Goal: Task Accomplishment & Management: Manage account settings

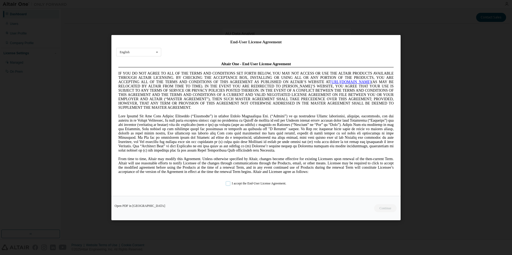
click at [241, 184] on label "I accept the End-User License Agreement." at bounding box center [256, 183] width 60 height 5
click at [384, 210] on button "Continue" at bounding box center [384, 208] width 23 height 8
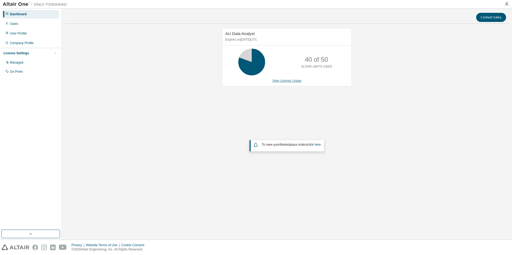
click at [289, 82] on link "View License Usage" at bounding box center [286, 81] width 29 height 4
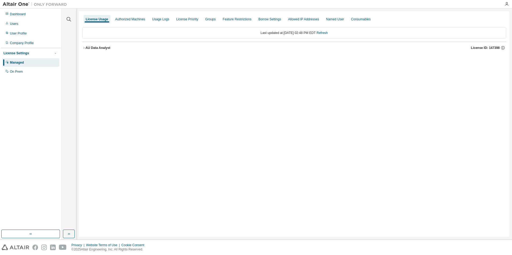
click at [83, 48] on icon "button" at bounding box center [83, 47] width 3 height 3
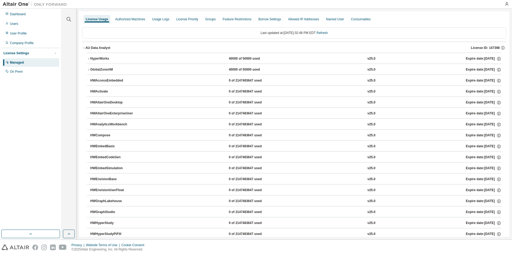
drag, startPoint x: 104, startPoint y: 60, endPoint x: 93, endPoint y: 56, distance: 12.1
click at [93, 56] on div "HyperWorks" at bounding box center [114, 58] width 48 height 5
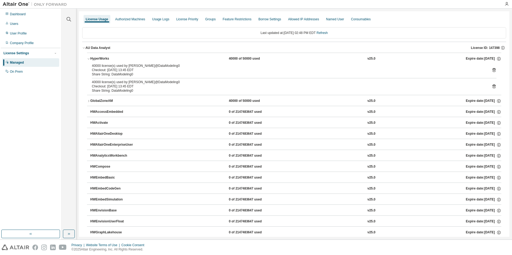
click at [103, 60] on div "HyperWorks" at bounding box center [114, 58] width 48 height 5
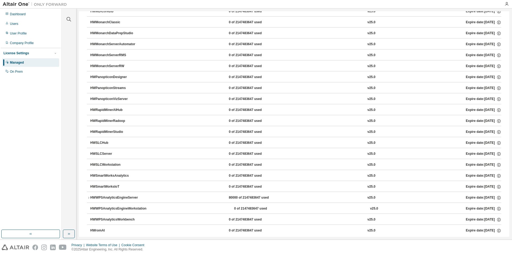
scroll to position [308, 0]
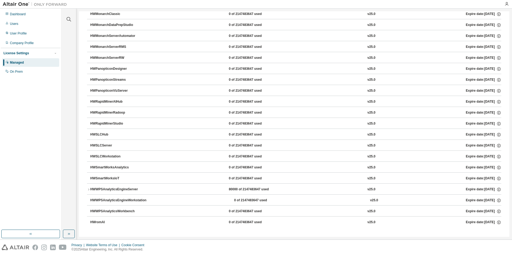
click at [103, 133] on div "HWSLCHub" at bounding box center [114, 134] width 48 height 5
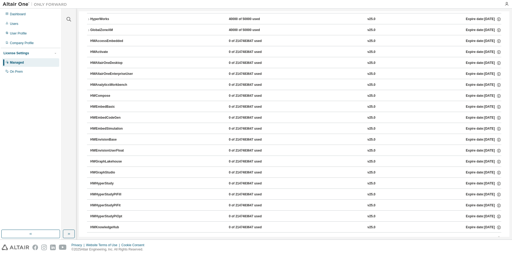
scroll to position [0, 0]
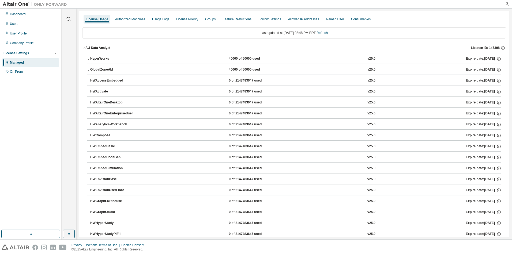
click at [121, 14] on div "License Usage Authorized Machines Usage Logs License Priority Groups Feature Re…" at bounding box center [294, 19] width 424 height 10
click at [127, 20] on div "Authorized Machines" at bounding box center [130, 19] width 30 height 4
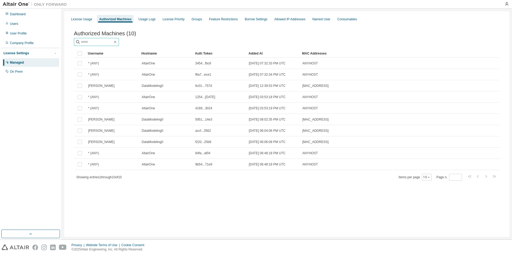
click at [97, 43] on input "text" at bounding box center [97, 41] width 32 height 5
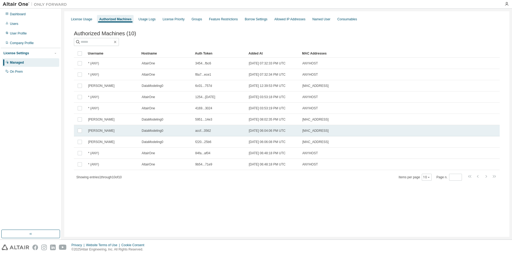
click at [156, 133] on span "DataModeling0" at bounding box center [153, 131] width 22 height 4
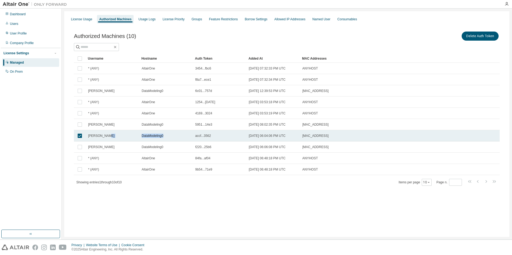
drag, startPoint x: 172, startPoint y: 136, endPoint x: 137, endPoint y: 136, distance: 34.8
click at [137, 136] on tr "jacob admin DataModeling0 accf...3562 2025-08-14 06:04:06 PM UTC 00:15:5D:D7:09…" at bounding box center [286, 135] width 425 height 11
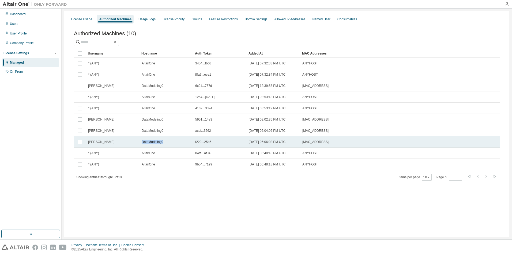
drag, startPoint x: 167, startPoint y: 142, endPoint x: 142, endPoint y: 143, distance: 25.4
click at [142, 143] on div "DataModeling0" at bounding box center [166, 142] width 49 height 4
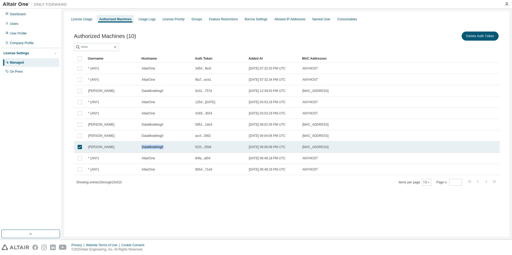
copy span "DataModeling0"
drag, startPoint x: 143, startPoint y: 147, endPoint x: 164, endPoint y: 147, distance: 21.7
click at [164, 147] on div "DataModeling0" at bounding box center [166, 147] width 49 height 4
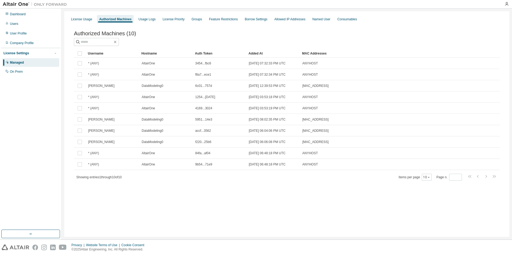
click at [164, 147] on td "DataModeling0" at bounding box center [166, 141] width 54 height 11
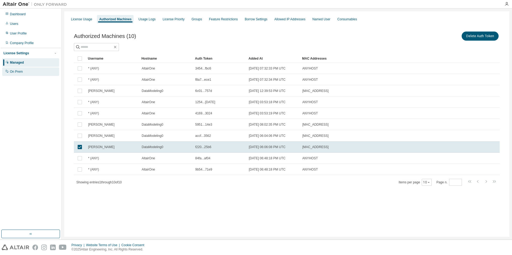
click at [31, 72] on div "On Prem" at bounding box center [30, 71] width 57 height 9
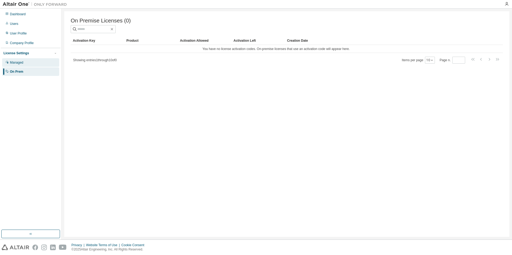
click at [30, 62] on div "Managed" at bounding box center [30, 62] width 57 height 9
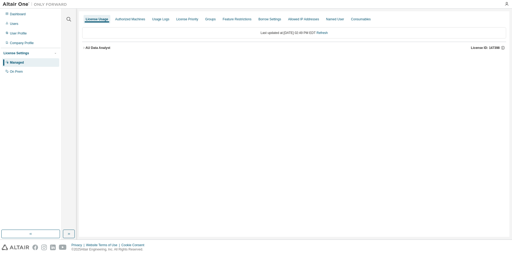
click at [97, 49] on button "AU Data Analyst License ID: 147398" at bounding box center [294, 48] width 424 height 12
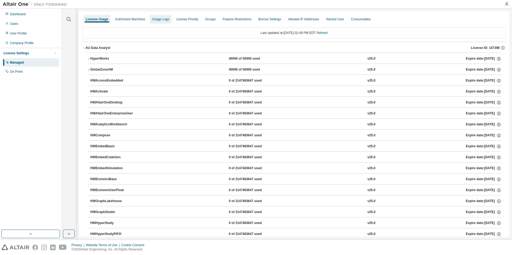
click at [136, 17] on div "Authorized Machines" at bounding box center [130, 19] width 34 height 9
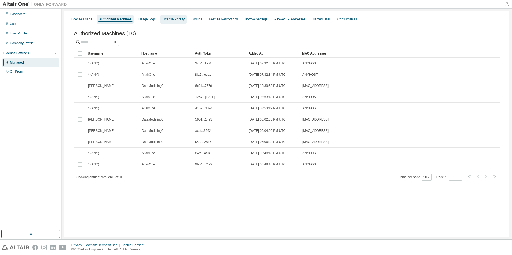
click at [174, 20] on div "License Priority" at bounding box center [173, 19] width 22 height 4
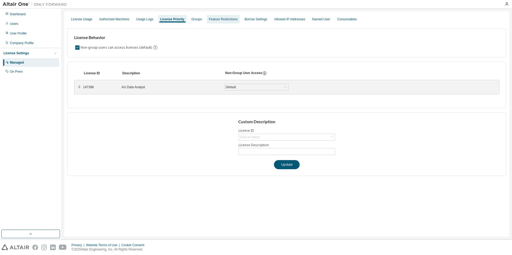
click at [209, 21] on div "Feature Restrictions" at bounding box center [223, 19] width 29 height 4
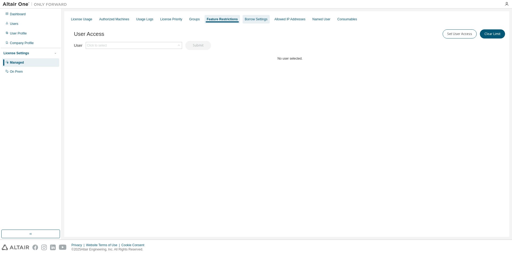
click at [251, 18] on div "Borrow Settings" at bounding box center [256, 19] width 23 height 4
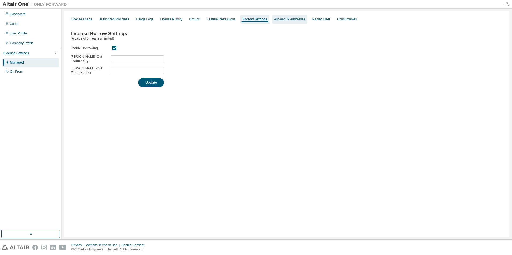
click at [286, 18] on div "Allowed IP Addresses" at bounding box center [289, 19] width 31 height 4
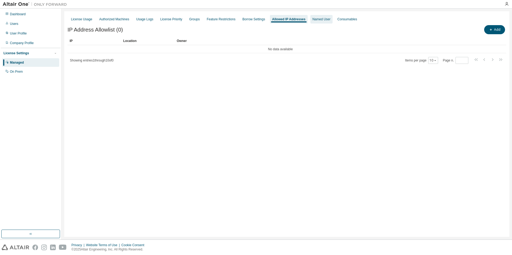
click at [312, 20] on div "Named User" at bounding box center [321, 19] width 18 height 4
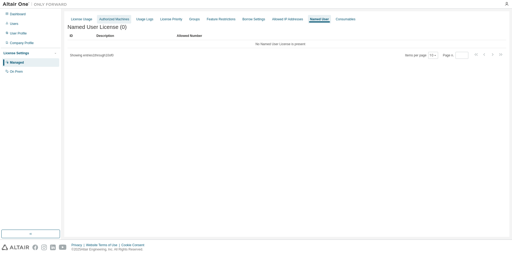
click at [116, 18] on div "Authorized Machines" at bounding box center [114, 19] width 30 height 4
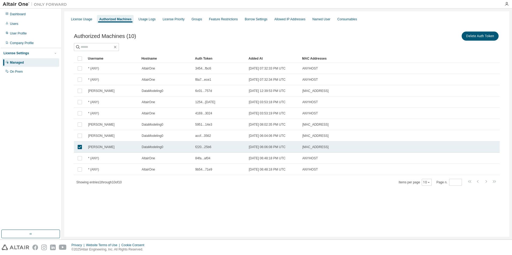
click at [83, 148] on td at bounding box center [80, 147] width 12 height 11
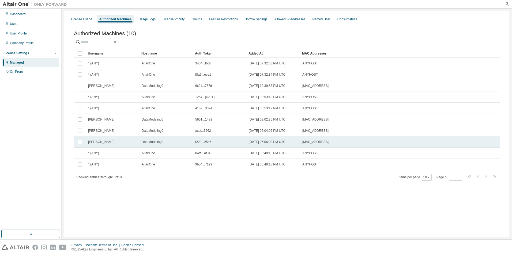
click at [215, 144] on div "f220...25b6" at bounding box center [219, 142] width 49 height 4
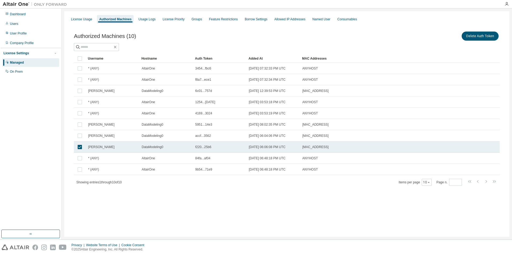
click at [206, 147] on span "f220...25b6" at bounding box center [203, 147] width 16 height 4
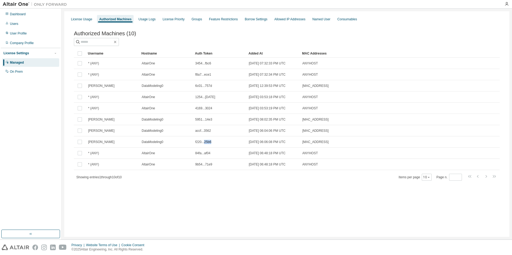
click at [206, 147] on td "f220...25b6" at bounding box center [220, 141] width 54 height 11
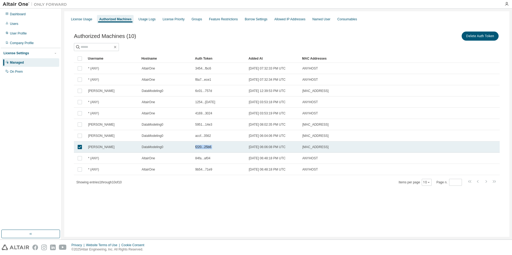
click at [206, 147] on span "f220...25b6" at bounding box center [203, 147] width 16 height 4
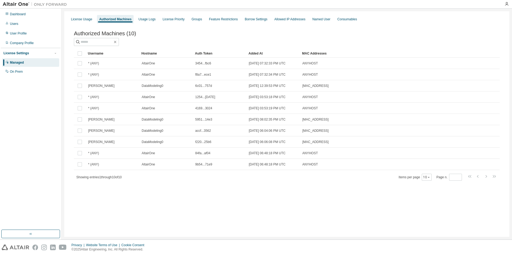
click at [205, 147] on td "f220...25b6" at bounding box center [220, 141] width 54 height 11
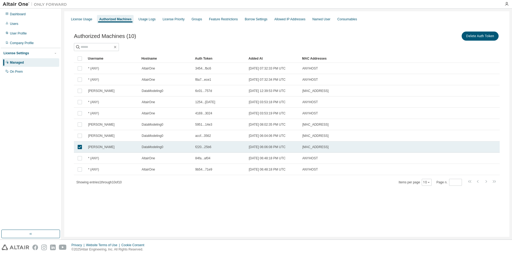
click at [197, 147] on span "f220...25b6" at bounding box center [203, 147] width 16 height 4
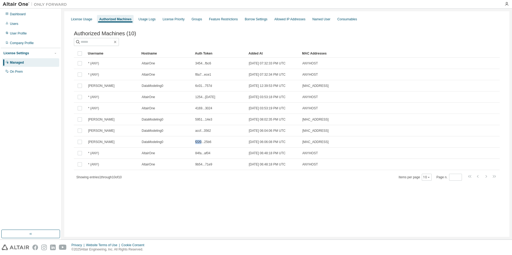
click at [197, 147] on td "f220...25b6" at bounding box center [220, 141] width 54 height 11
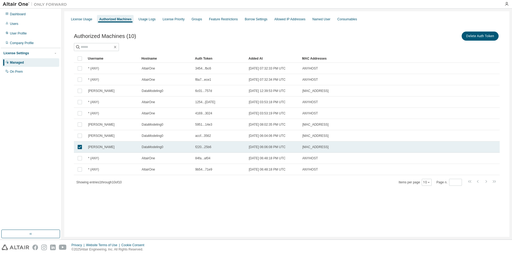
click at [200, 146] on span "f220...25b6" at bounding box center [203, 147] width 16 height 4
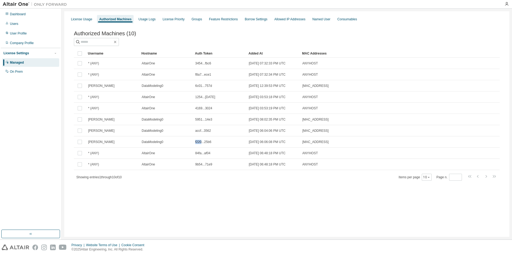
click at [200, 146] on td "f220...25b6" at bounding box center [220, 141] width 54 height 11
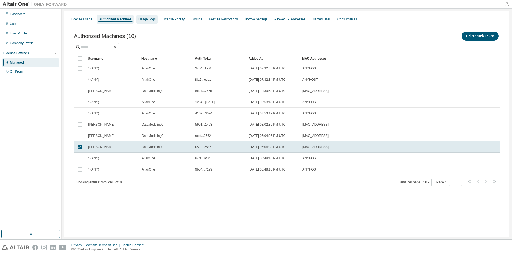
click at [148, 22] on div "Usage Logs" at bounding box center [146, 19] width 21 height 9
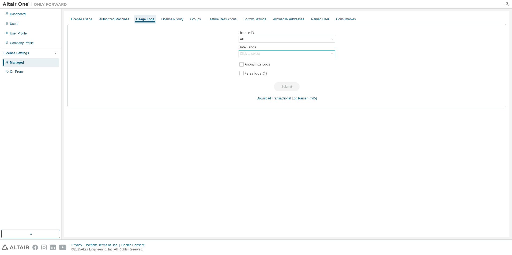
click at [242, 56] on div "Click to select" at bounding box center [250, 54] width 20 height 4
click at [249, 69] on li "Last 30 days" at bounding box center [286, 68] width 95 height 7
click at [280, 83] on button "Submit" at bounding box center [287, 86] width 26 height 9
click at [171, 21] on div "License Priority" at bounding box center [172, 19] width 26 height 9
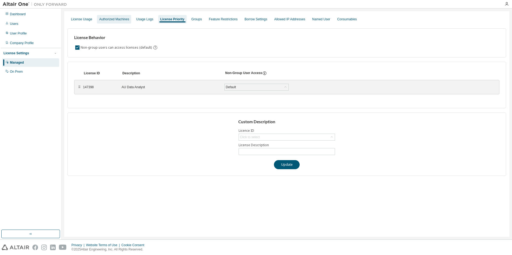
click at [112, 18] on div "Authorized Machines" at bounding box center [114, 19] width 30 height 4
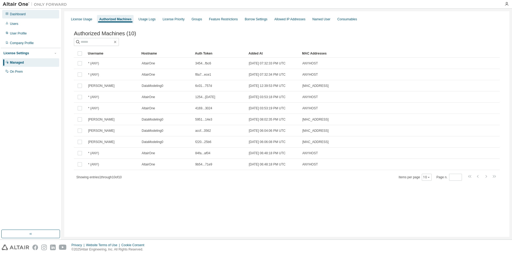
click at [16, 14] on div "Dashboard" at bounding box center [18, 14] width 16 height 4
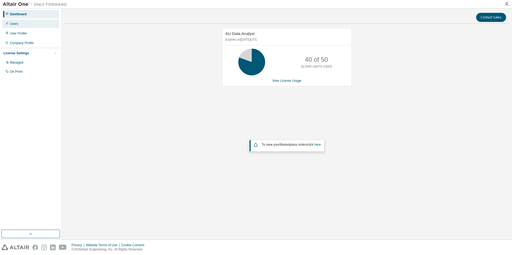
click at [21, 25] on div "Users" at bounding box center [30, 24] width 57 height 9
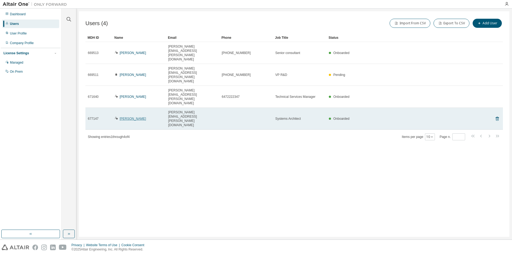
click at [128, 117] on link "Martin Kariuki" at bounding box center [133, 119] width 26 height 4
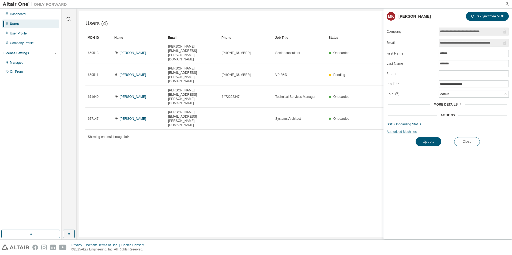
click at [413, 132] on link "Authorized Machines" at bounding box center [447, 132] width 122 height 4
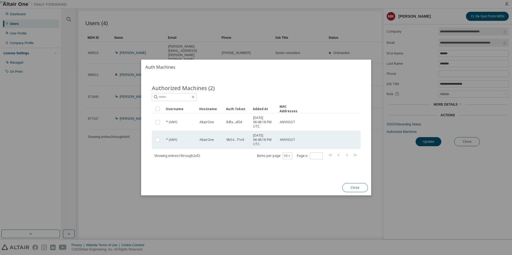
click at [163, 144] on td "* (ANY)" at bounding box center [179, 140] width 33 height 18
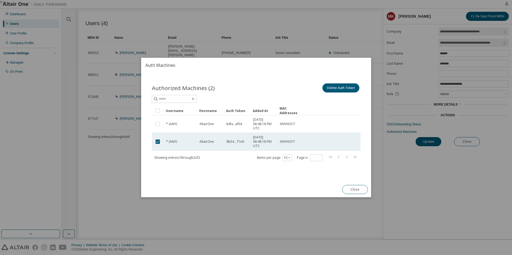
click at [163, 144] on td at bounding box center [158, 142] width 12 height 18
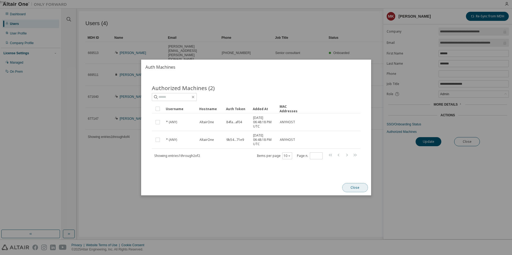
click at [356, 190] on button "Close" at bounding box center [355, 187] width 26 height 9
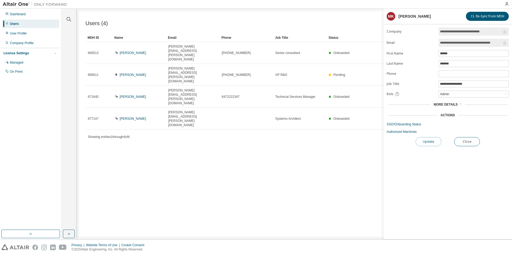
click at [421, 143] on button "Update" at bounding box center [428, 141] width 26 height 9
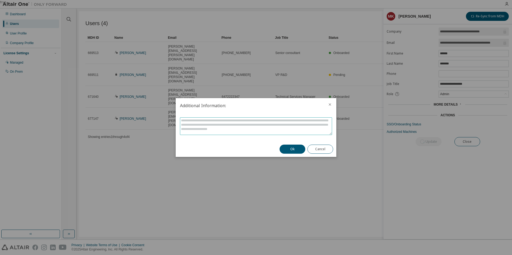
click at [232, 121] on textarea at bounding box center [255, 126] width 151 height 17
click at [286, 148] on button "Ok" at bounding box center [292, 149] width 26 height 9
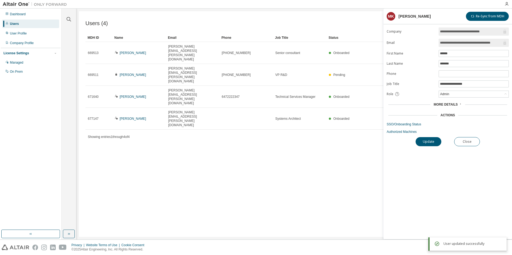
click at [448, 106] on span "More Details" at bounding box center [445, 105] width 24 height 4
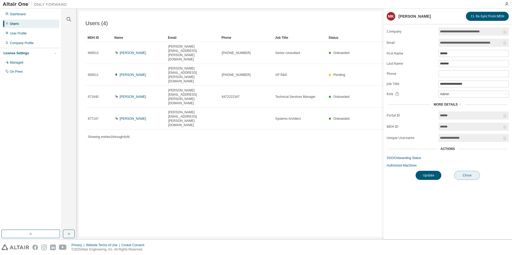
click at [465, 175] on button "Close" at bounding box center [467, 175] width 26 height 9
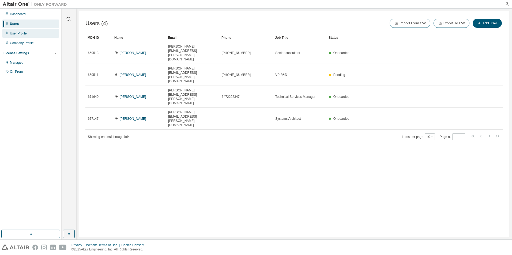
click at [16, 36] on div "User Profile" at bounding box center [30, 33] width 57 height 9
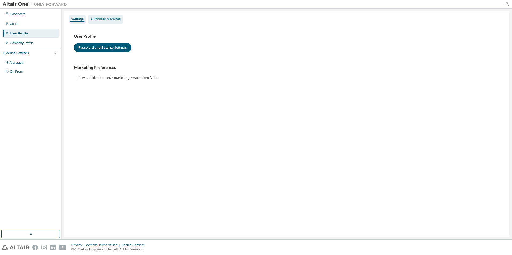
click at [108, 18] on div "Authorized Machines" at bounding box center [105, 19] width 30 height 4
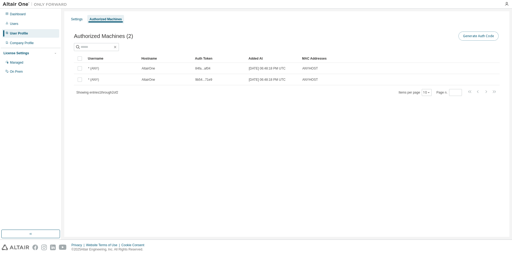
click at [474, 39] on button "Generate Auth Code" at bounding box center [478, 36] width 40 height 9
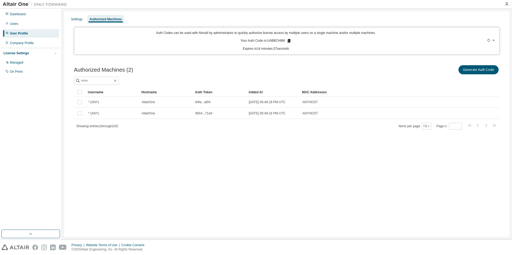
click at [289, 41] on icon at bounding box center [288, 41] width 3 height 4
click at [288, 41] on icon at bounding box center [288, 41] width 3 height 4
click at [74, 20] on div "Settings" at bounding box center [77, 19] width 12 height 4
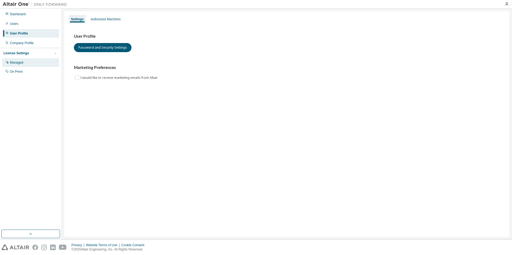
click at [23, 63] on div "Managed" at bounding box center [16, 62] width 13 height 4
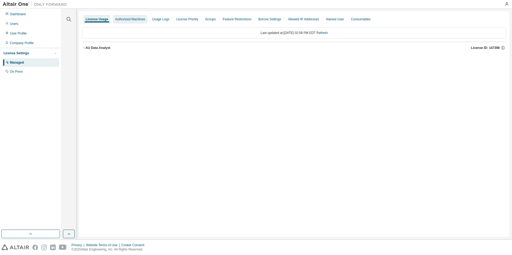
click at [123, 19] on div "Authorized Machines" at bounding box center [130, 19] width 30 height 4
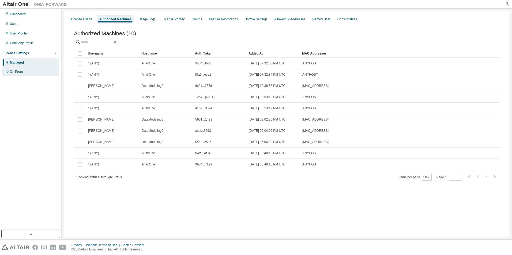
click at [21, 73] on div "On Prem" at bounding box center [16, 72] width 13 height 4
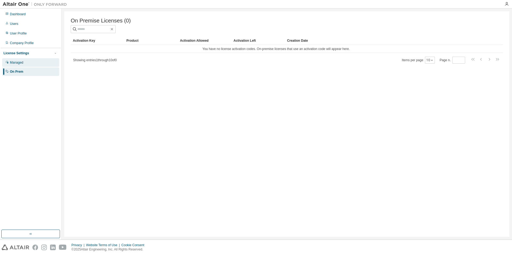
click at [22, 64] on div "Managed" at bounding box center [16, 62] width 13 height 4
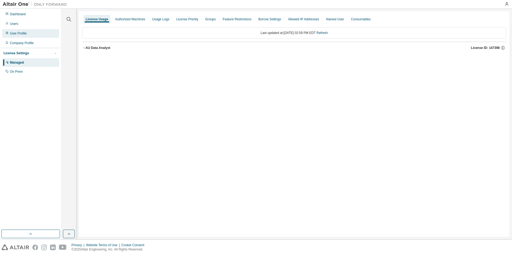
click at [20, 34] on div "User Profile" at bounding box center [18, 33] width 17 height 4
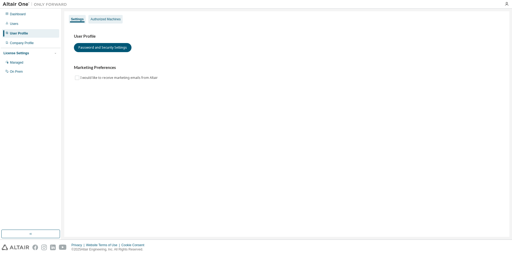
click at [113, 19] on div "Authorized Machines" at bounding box center [105, 19] width 30 height 4
click at [105, 20] on div "Authorized Machines" at bounding box center [105, 19] width 30 height 4
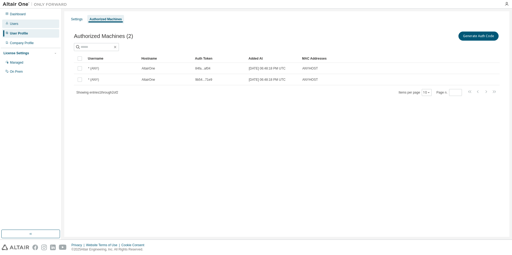
click at [24, 27] on div "Users" at bounding box center [30, 24] width 57 height 9
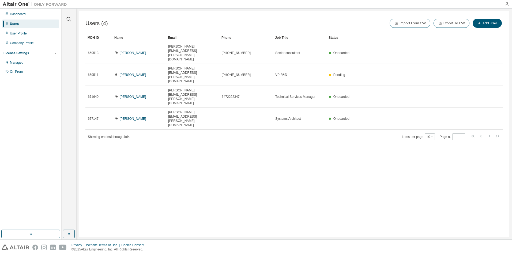
click at [26, 20] on div "Users" at bounding box center [30, 24] width 57 height 9
click at [15, 16] on div "Dashboard" at bounding box center [18, 14] width 16 height 4
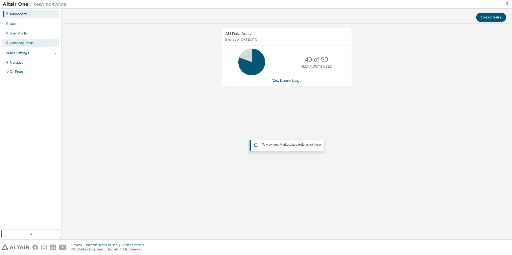
click at [20, 42] on div "Company Profile" at bounding box center [22, 43] width 24 height 4
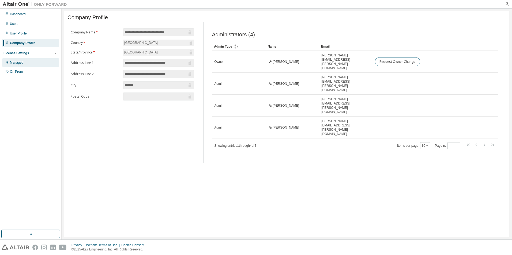
click at [28, 63] on div "Managed" at bounding box center [30, 62] width 57 height 9
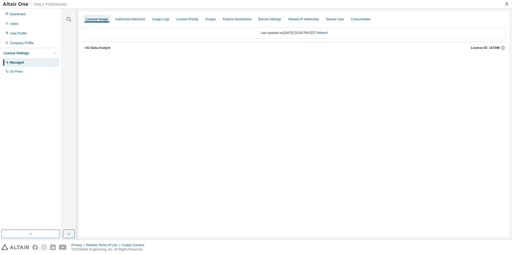
click at [99, 48] on div "AU Data Analyst" at bounding box center [97, 48] width 25 height 4
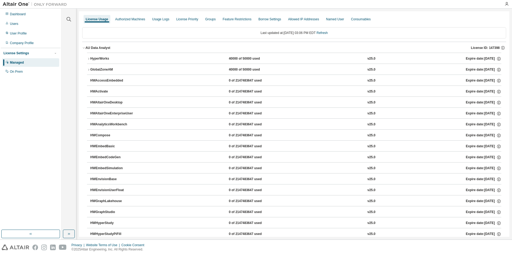
click at [104, 57] on div "HyperWorks" at bounding box center [114, 58] width 48 height 5
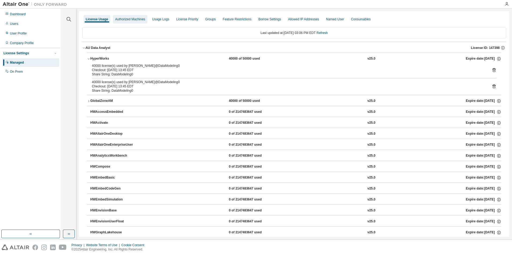
click at [129, 17] on div "Authorized Machines" at bounding box center [130, 19] width 30 height 4
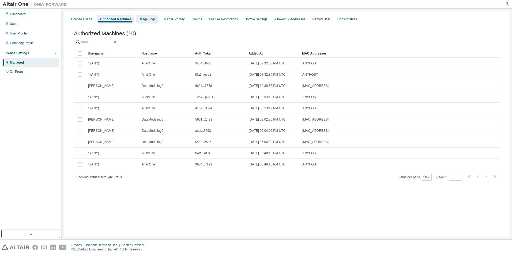
click at [141, 21] on div "Usage Logs" at bounding box center [146, 19] width 17 height 4
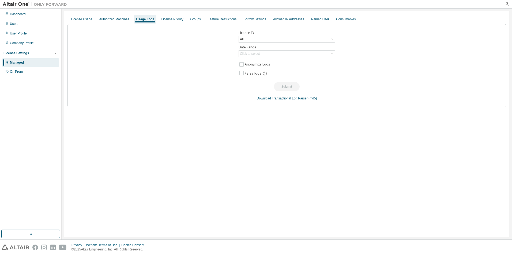
drag, startPoint x: 141, startPoint y: 21, endPoint x: 136, endPoint y: 19, distance: 5.3
click at [136, 19] on div "Usage Logs" at bounding box center [145, 19] width 18 height 4
click at [85, 20] on div "License Usage" at bounding box center [81, 19] width 21 height 4
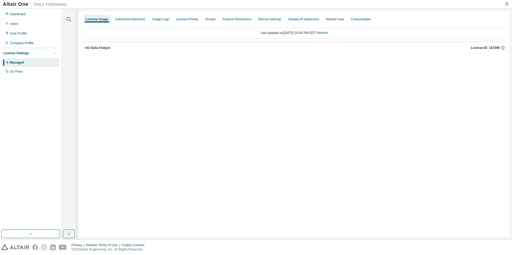
click at [92, 48] on div "AU Data Analyst" at bounding box center [97, 48] width 25 height 4
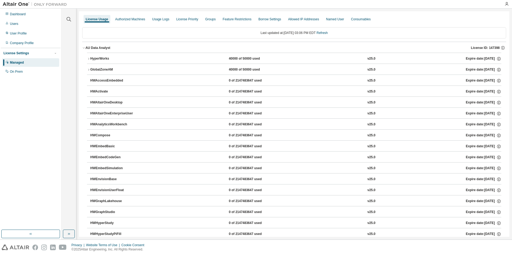
click at [96, 57] on div "HyperWorks" at bounding box center [114, 58] width 48 height 5
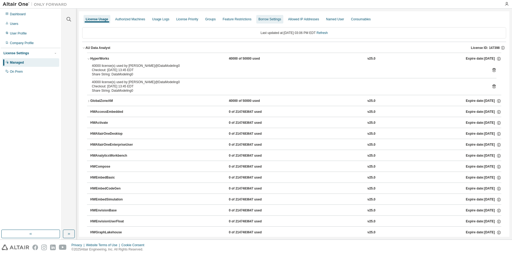
click at [264, 18] on div "Borrow Settings" at bounding box center [269, 19] width 23 height 4
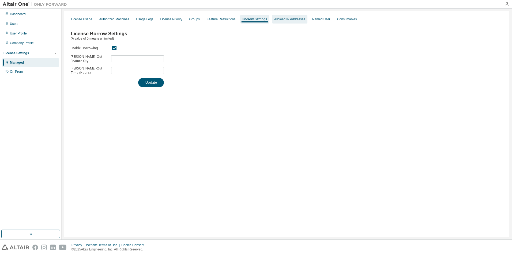
click at [274, 21] on div "Allowed IP Addresses" at bounding box center [289, 19] width 35 height 9
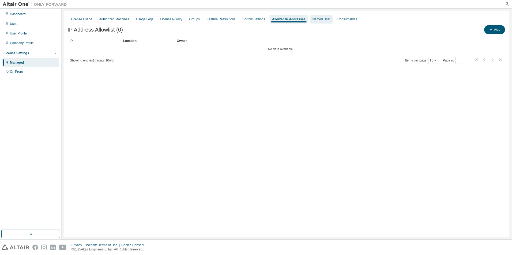
click at [314, 19] on div "Named User" at bounding box center [321, 19] width 18 height 4
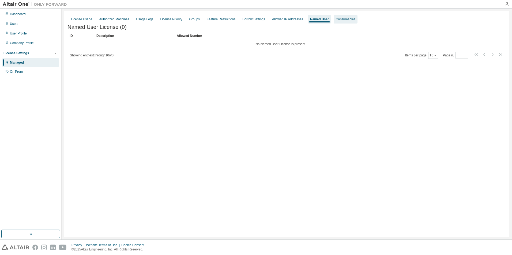
click at [335, 20] on div "Consumables" at bounding box center [345, 19] width 20 height 4
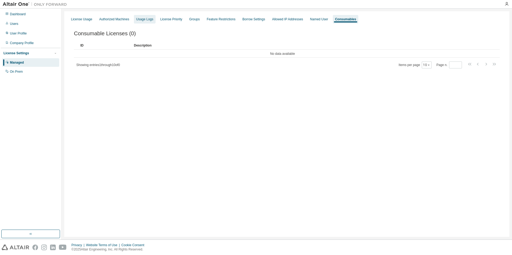
click at [148, 21] on div "Usage Logs" at bounding box center [144, 19] width 17 height 4
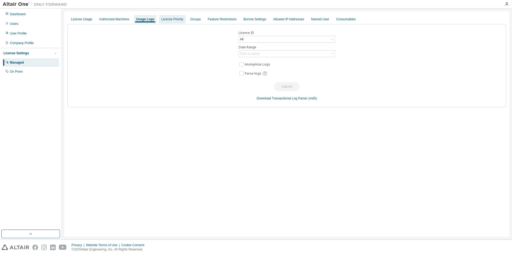
click at [174, 22] on div "License Priority" at bounding box center [172, 19] width 26 height 9
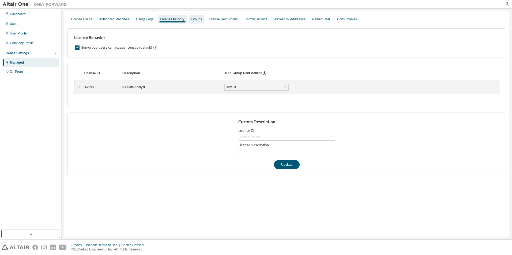
click at [195, 21] on div "Groups" at bounding box center [196, 19] width 10 height 4
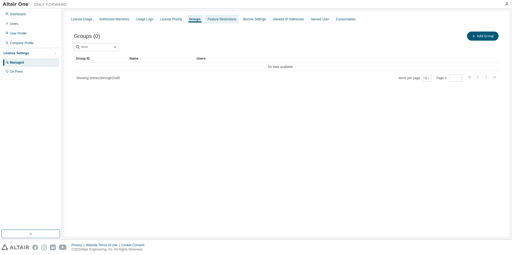
click at [212, 20] on div "Feature Restrictions" at bounding box center [221, 19] width 29 height 4
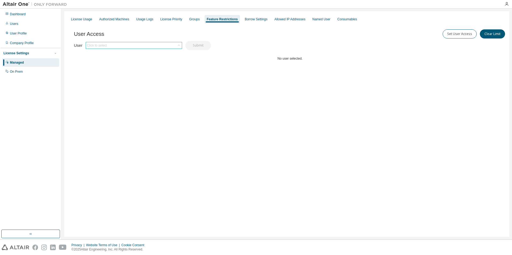
click at [110, 44] on div "Click to select" at bounding box center [134, 45] width 96 height 6
click at [109, 33] on div "User Access Set User Access Clear Limit" at bounding box center [290, 33] width 432 height 11
click at [106, 19] on div "Authorized Machines" at bounding box center [114, 19] width 30 height 4
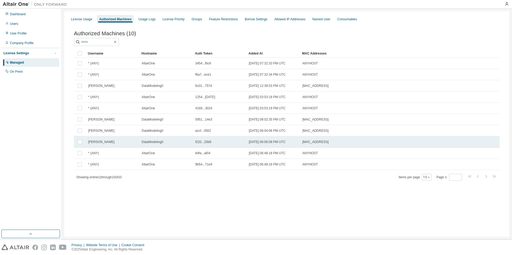
click at [105, 143] on span "jacob admin" at bounding box center [101, 142] width 26 height 4
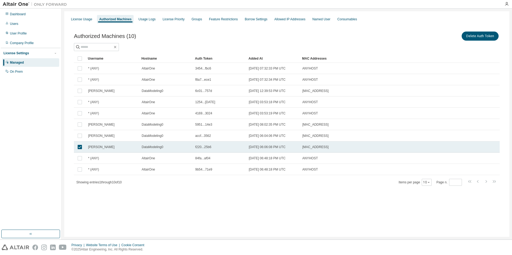
click at [109, 147] on div "jacob admin" at bounding box center [112, 147] width 49 height 4
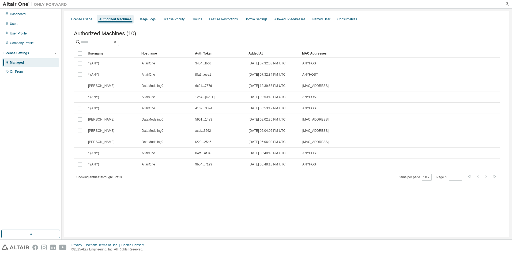
click at [77, 20] on div "License Usage" at bounding box center [81, 19] width 21 height 4
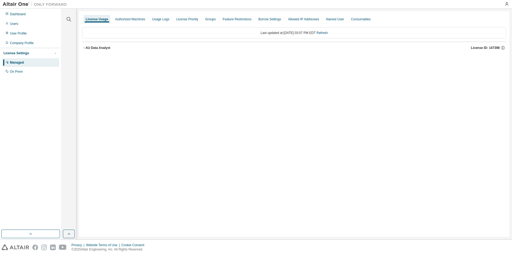
click at [94, 49] on div "AU Data Analyst" at bounding box center [97, 48] width 25 height 4
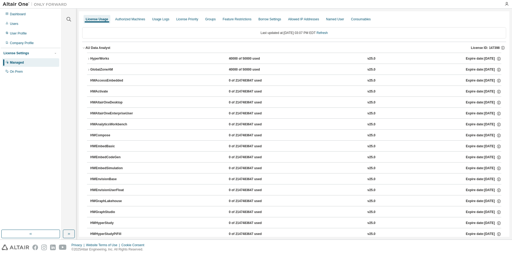
click at [97, 57] on div "HyperWorks" at bounding box center [114, 58] width 48 height 5
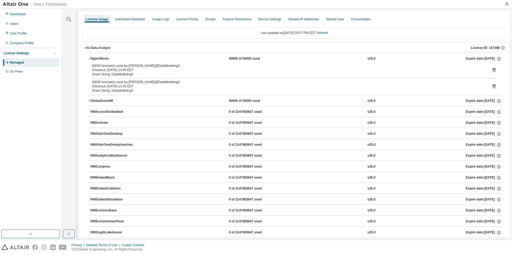
click at [95, 59] on div "HyperWorks" at bounding box center [114, 58] width 48 height 5
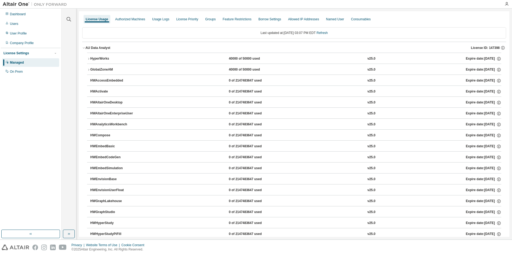
click at [95, 59] on div "HyperWorks" at bounding box center [114, 58] width 48 height 5
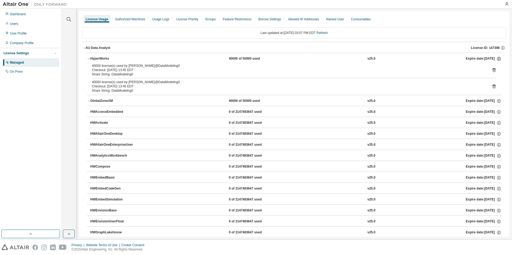
click at [497, 59] on icon "button" at bounding box center [498, 58] width 5 height 5
click at [305, 89] on div "Share String: DataModeling0" at bounding box center [287, 91] width 391 height 4
click at [493, 87] on icon at bounding box center [493, 86] width 5 height 5
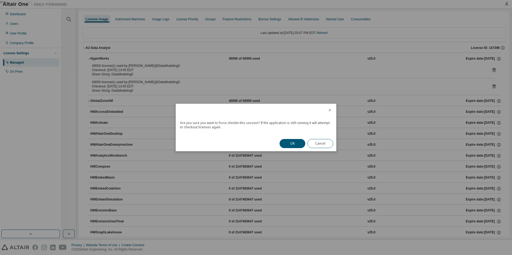
click at [328, 111] on icon "close" at bounding box center [329, 110] width 4 height 4
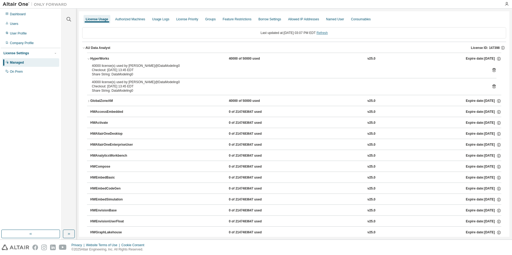
click at [327, 31] on link "Refresh" at bounding box center [321, 33] width 11 height 4
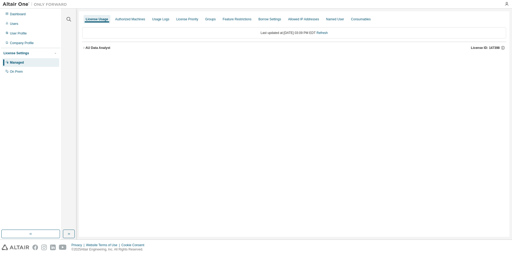
click at [87, 49] on div "AU Data Analyst" at bounding box center [97, 48] width 25 height 4
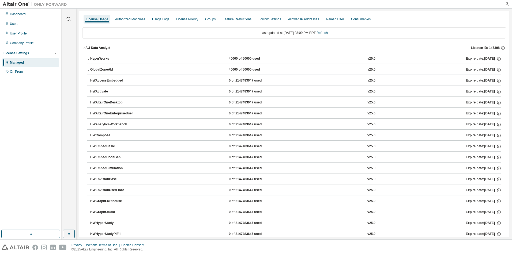
click at [131, 24] on div "License Usage Authorized Machines Usage Logs License Priority Groups Feature Re…" at bounding box center [294, 19] width 424 height 10
click at [131, 20] on div "Authorized Machines" at bounding box center [130, 19] width 30 height 4
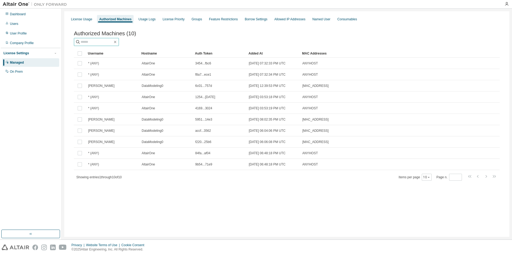
click at [113, 43] on input "text" at bounding box center [97, 41] width 32 height 5
drag, startPoint x: 420, startPoint y: 178, endPoint x: 423, endPoint y: 178, distance: 3.1
click at [421, 177] on span "Items per page 10" at bounding box center [414, 177] width 33 height 7
click at [424, 179] on button "10" at bounding box center [426, 177] width 7 height 4
click at [429, 193] on div "20" at bounding box center [443, 192] width 43 height 6
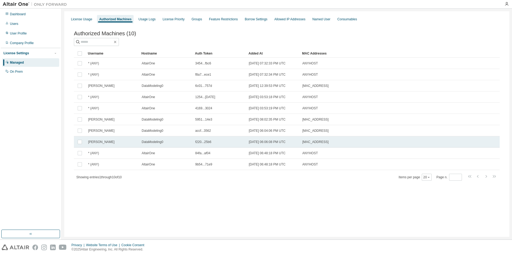
click at [300, 141] on td "00:15:5D:D7:09:9B" at bounding box center [373, 141] width 146 height 11
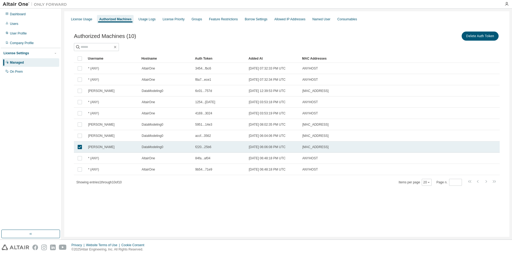
click at [299, 143] on td "2025-08-14 06:06:08 PM UTC" at bounding box center [273, 147] width 54 height 11
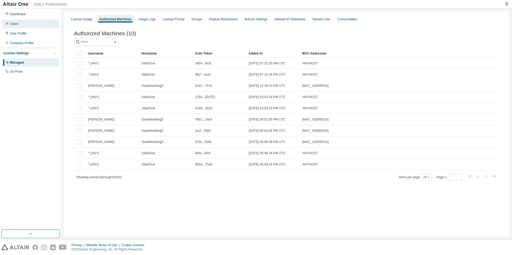
click at [26, 27] on div "Users" at bounding box center [30, 24] width 57 height 9
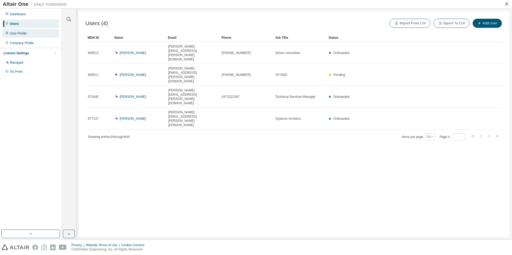
click at [24, 35] on div "User Profile" at bounding box center [18, 33] width 17 height 4
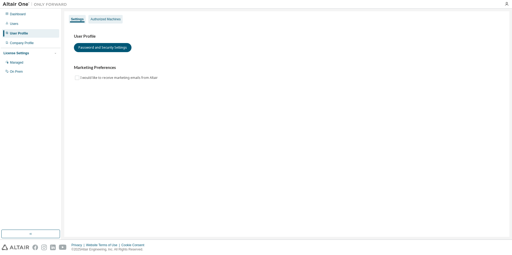
click at [108, 19] on div "Authorized Machines" at bounding box center [105, 19] width 30 height 4
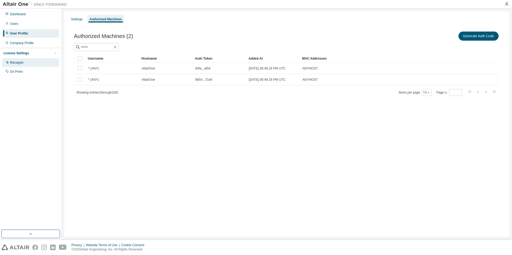
click at [19, 60] on div "Managed" at bounding box center [30, 62] width 57 height 9
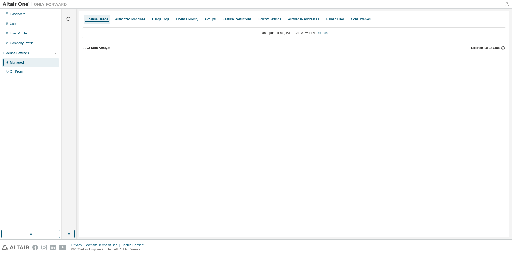
click at [105, 48] on div "AU Data Analyst" at bounding box center [97, 48] width 25 height 4
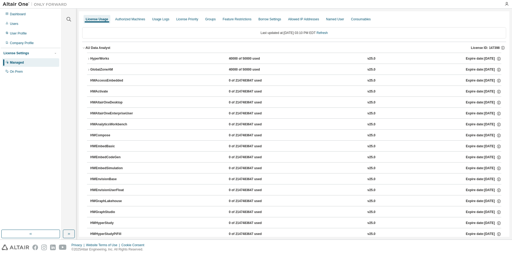
click at [112, 91] on div "HWActivate" at bounding box center [114, 91] width 48 height 5
click at [94, 88] on button "HWActivate 0 of 2147483647 used v25.0 Expire date: 2025-09-12" at bounding box center [295, 92] width 411 height 12
click at [94, 68] on div "GlobalZoneAM" at bounding box center [114, 69] width 48 height 5
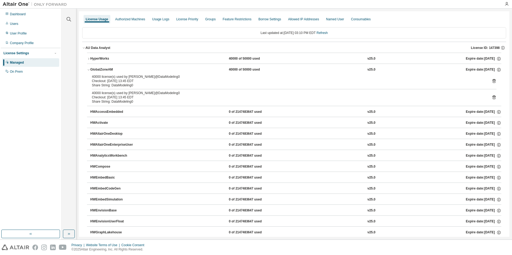
click at [97, 59] on div "HyperWorks" at bounding box center [114, 58] width 48 height 5
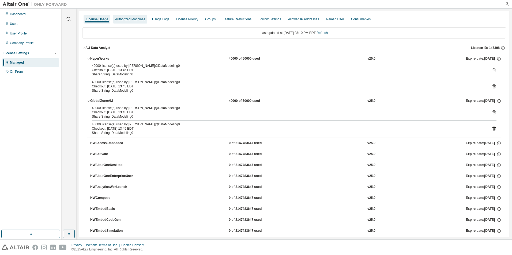
click at [125, 20] on div "Authorized Machines" at bounding box center [130, 19] width 30 height 4
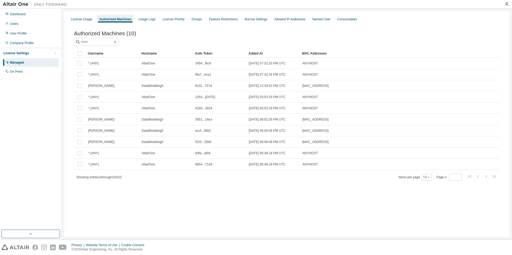
click at [502, 3] on div at bounding box center [506, 4] width 11 height 4
click at [507, 4] on icon "button" at bounding box center [506, 4] width 4 height 4
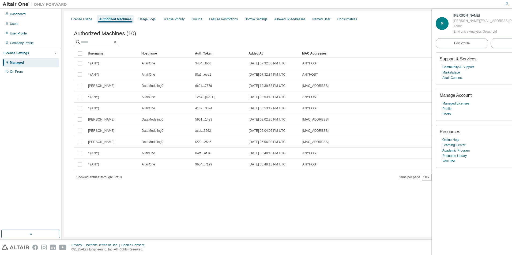
click at [174, 189] on div "Authorized Machines (10) Clear Load Save Save As Field Operator Value Select fi…" at bounding box center [286, 109] width 438 height 171
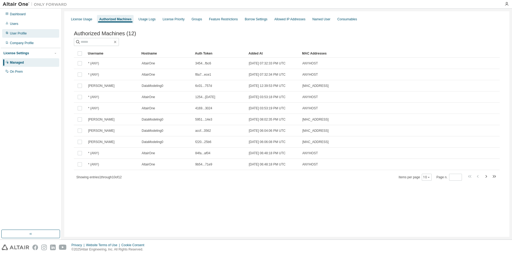
click at [17, 35] on div "User Profile" at bounding box center [18, 33] width 17 height 4
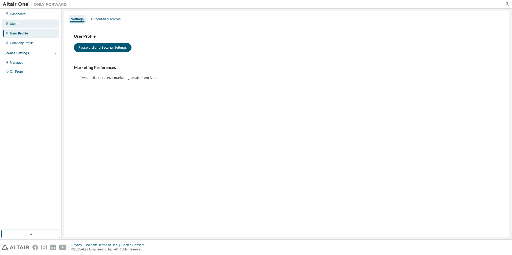
click at [16, 25] on div "Users" at bounding box center [14, 24] width 8 height 4
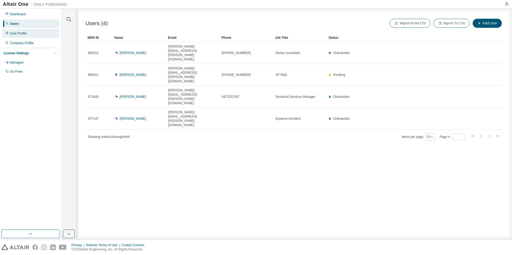
click at [25, 35] on div "User Profile" at bounding box center [18, 33] width 17 height 4
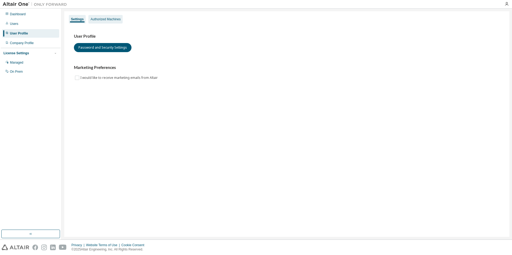
click at [100, 20] on div "Authorized Machines" at bounding box center [105, 19] width 30 height 4
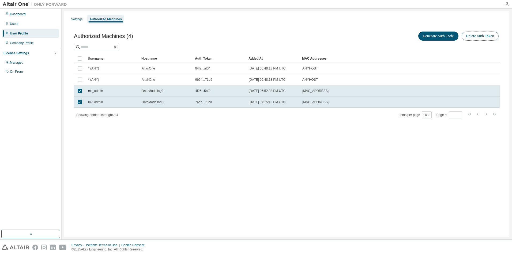
click at [479, 38] on button "Delete Auth Token" at bounding box center [479, 36] width 37 height 9
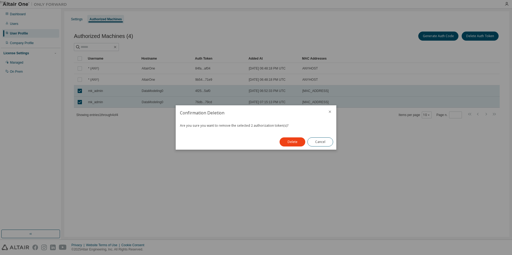
click at [331, 110] on icon "close" at bounding box center [329, 112] width 4 height 4
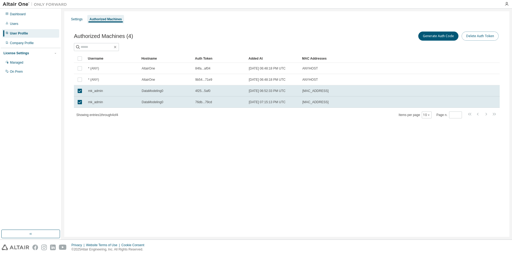
click at [480, 36] on button "Delete Auth Token" at bounding box center [479, 36] width 37 height 9
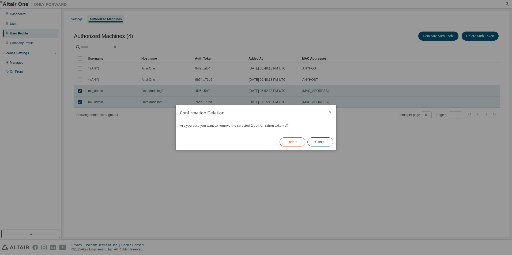
click at [293, 139] on button "Delete" at bounding box center [292, 142] width 26 height 9
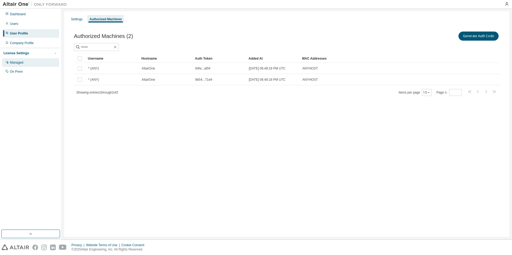
click at [14, 66] on div "Managed" at bounding box center [30, 62] width 57 height 9
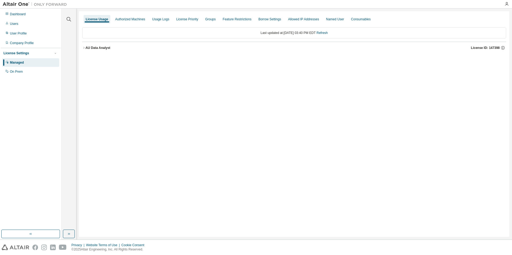
click at [87, 48] on div "AU Data Analyst" at bounding box center [97, 48] width 25 height 4
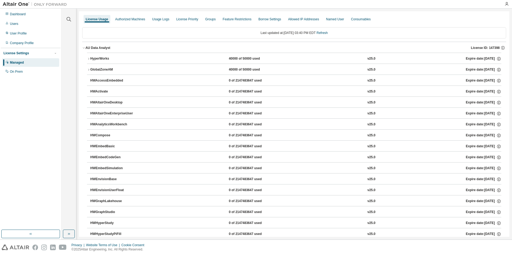
click at [93, 60] on div "HyperWorks" at bounding box center [114, 58] width 48 height 5
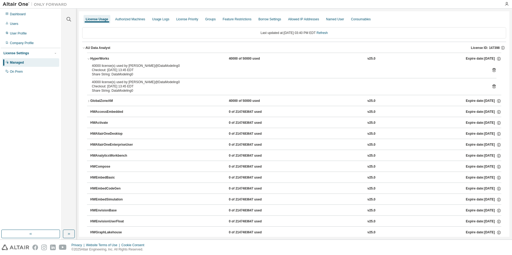
click at [93, 60] on div "HyperWorks" at bounding box center [114, 58] width 48 height 5
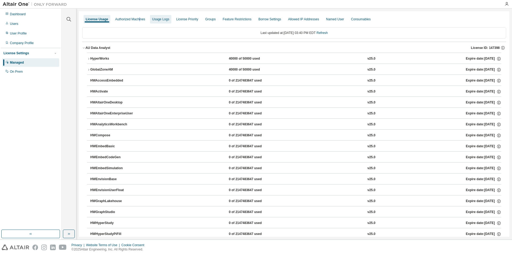
click at [138, 18] on div "Authorized Machines" at bounding box center [130, 19] width 30 height 4
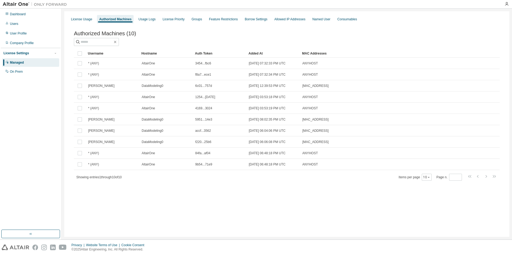
click at [205, 211] on div "License Usage Authorized Machines Usage Logs License Priority Groups Feature Re…" at bounding box center [286, 124] width 445 height 226
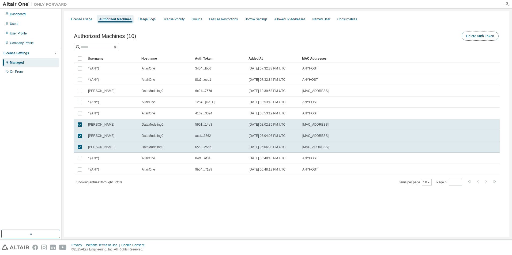
click at [486, 36] on button "Delete Auth Token" at bounding box center [479, 36] width 37 height 9
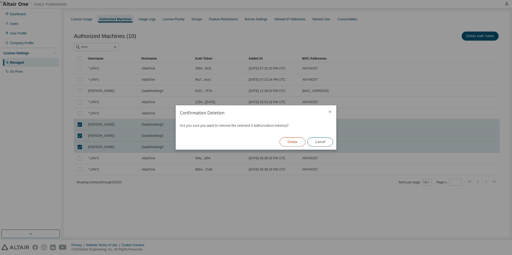
click at [291, 142] on button "Delete" at bounding box center [292, 142] width 26 height 9
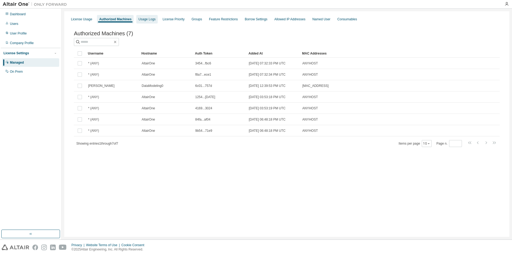
click at [143, 19] on div "Usage Logs" at bounding box center [146, 19] width 17 height 4
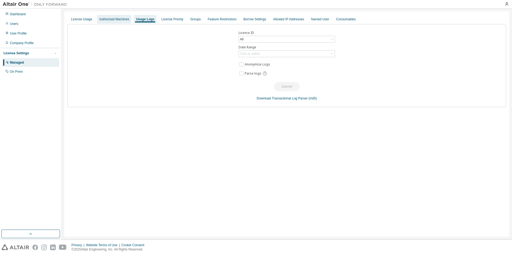
click at [123, 17] on div "Authorized Machines" at bounding box center [114, 19] width 34 height 9
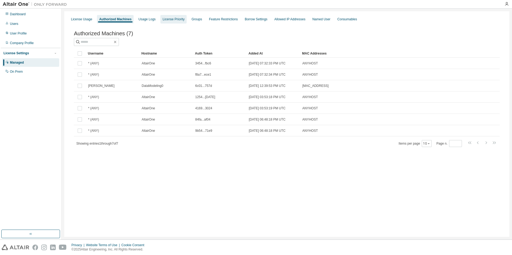
click at [178, 16] on div "License Priority" at bounding box center [173, 19] width 26 height 9
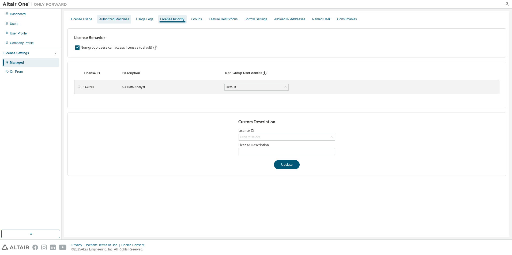
click at [113, 18] on div "Authorized Machines" at bounding box center [114, 19] width 30 height 4
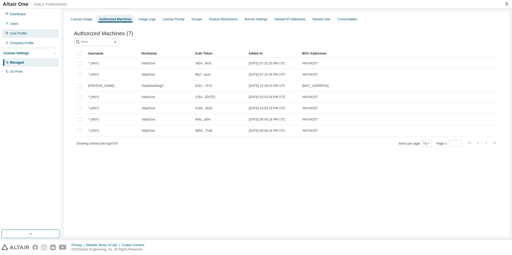
click at [21, 34] on div "User Profile" at bounding box center [18, 33] width 17 height 4
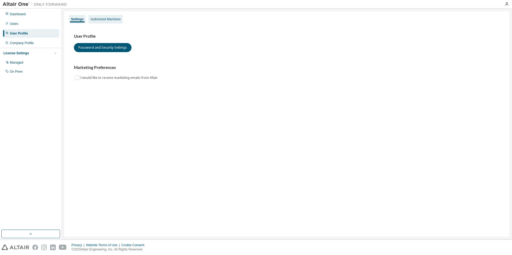
click at [100, 19] on div "Authorized Machines" at bounding box center [105, 19] width 30 height 4
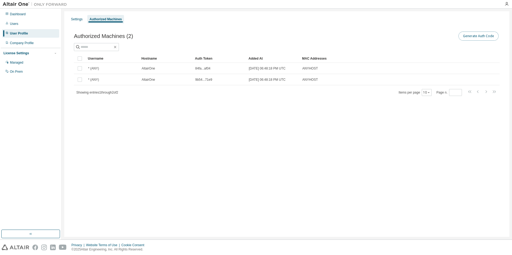
click at [475, 34] on button "Generate Auth Code" at bounding box center [478, 36] width 40 height 9
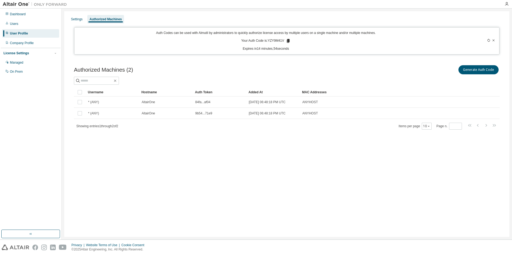
click at [287, 40] on icon at bounding box center [288, 41] width 3 height 4
click at [288, 40] on icon at bounding box center [288, 41] width 3 height 4
click at [168, 66] on div "Authorized Machines (2) Generate Auth Code" at bounding box center [286, 69] width 425 height 11
click at [24, 61] on div "Managed" at bounding box center [30, 62] width 57 height 9
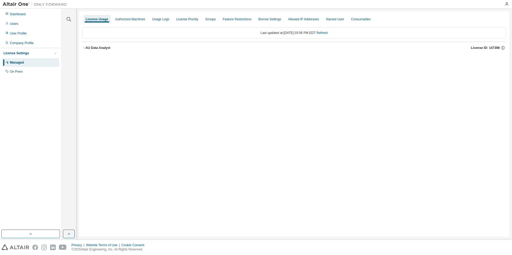
click at [83, 48] on icon "button" at bounding box center [83, 47] width 3 height 3
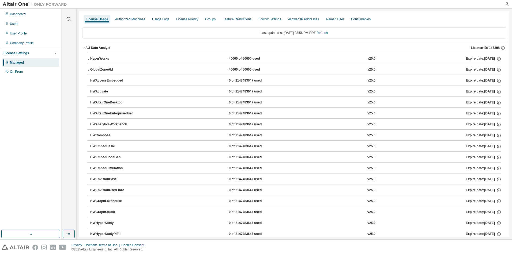
click at [89, 56] on button "HyperWorks 40000 of 50000 used v25.0 Expire date: [DATE]" at bounding box center [294, 59] width 414 height 12
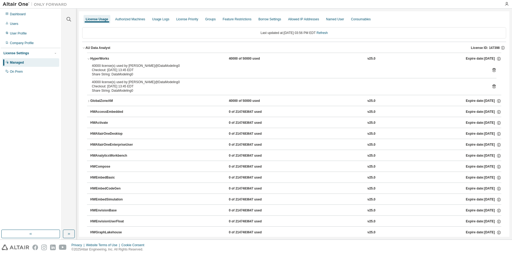
click at [492, 70] on icon at bounding box center [493, 70] width 5 height 5
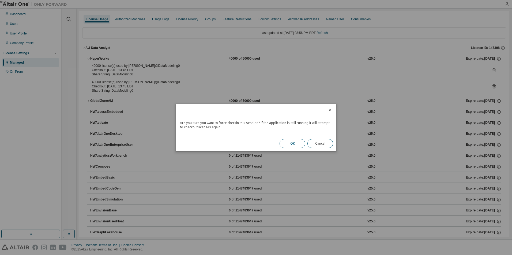
click at [288, 141] on button "OK" at bounding box center [292, 143] width 26 height 9
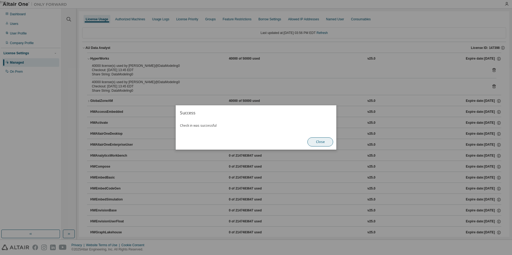
click at [326, 142] on button "Close" at bounding box center [320, 142] width 26 height 9
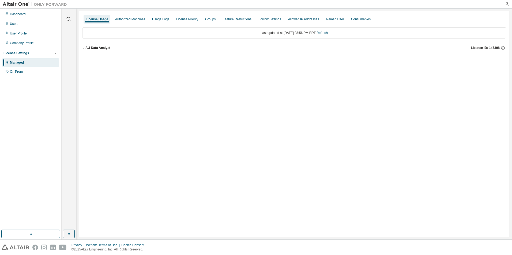
click at [81, 45] on div "License Usage Authorized Machines Usage Logs License Priority Groups Feature Re…" at bounding box center [294, 124] width 430 height 226
click at [85, 48] on icon "button" at bounding box center [83, 47] width 3 height 3
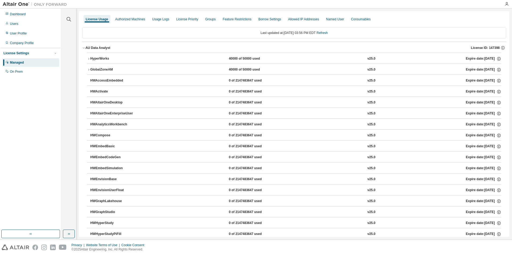
click at [91, 59] on div "HyperWorks" at bounding box center [114, 58] width 48 height 5
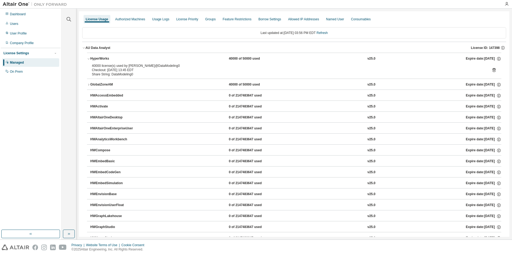
click at [491, 71] on icon at bounding box center [493, 70] width 5 height 5
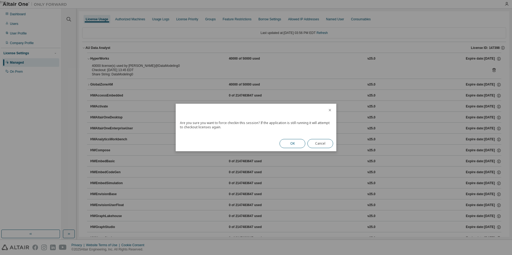
click at [294, 144] on button "OK" at bounding box center [292, 143] width 26 height 9
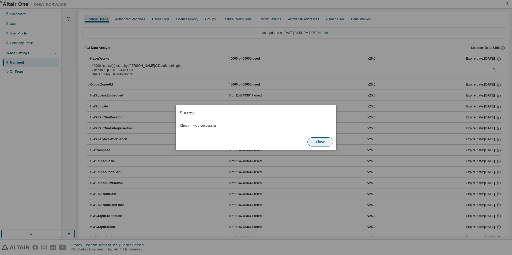
click at [323, 141] on button "Close" at bounding box center [320, 142] width 26 height 9
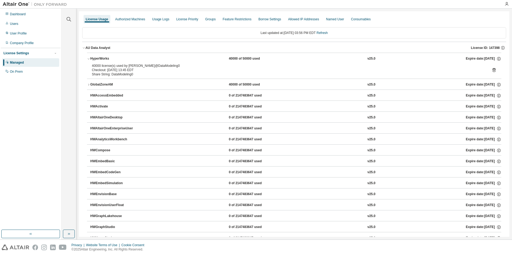
click at [98, 85] on div "GlobalZoneAM" at bounding box center [114, 84] width 48 height 5
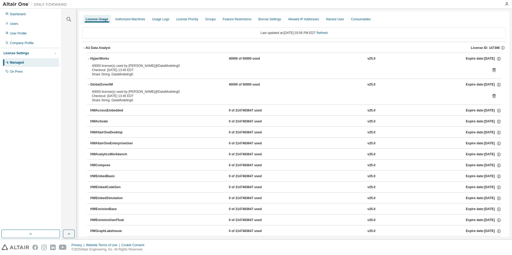
click at [492, 95] on icon at bounding box center [493, 96] width 3 height 4
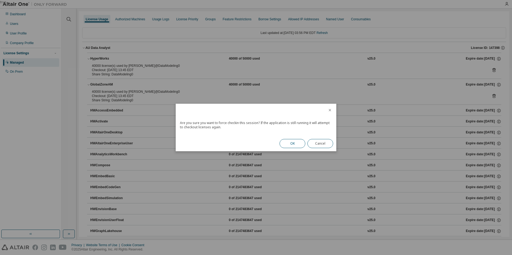
click at [290, 143] on button "OK" at bounding box center [292, 143] width 26 height 9
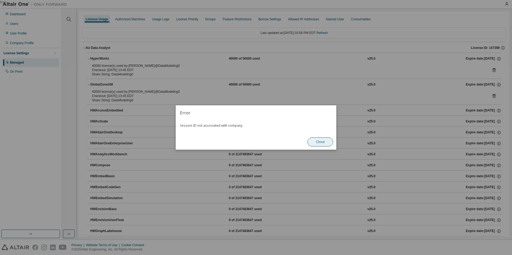
click at [321, 142] on button "Close" at bounding box center [320, 142] width 26 height 9
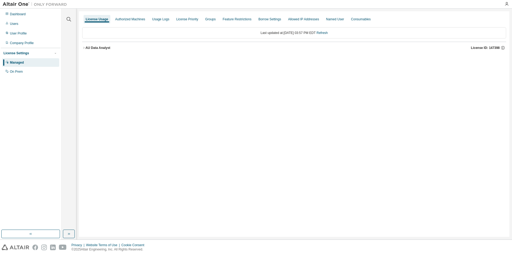
click at [102, 49] on div "AU Data Analyst" at bounding box center [97, 48] width 25 height 4
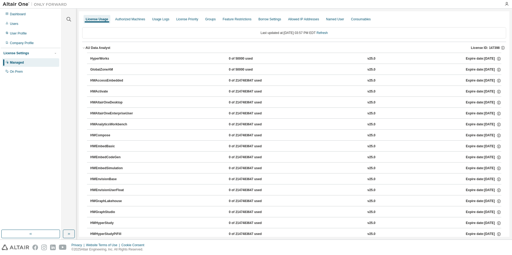
click at [399, 20] on div "License Usage Authorized Machines Usage Logs License Priority Groups Feature Re…" at bounding box center [294, 19] width 424 height 10
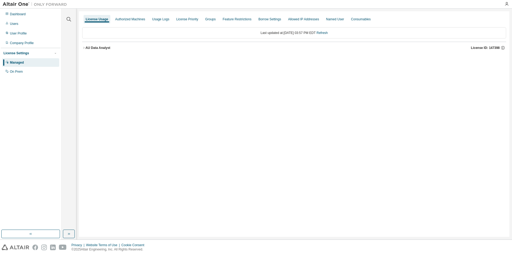
click at [86, 46] on div "AU Data Analyst" at bounding box center [97, 48] width 25 height 4
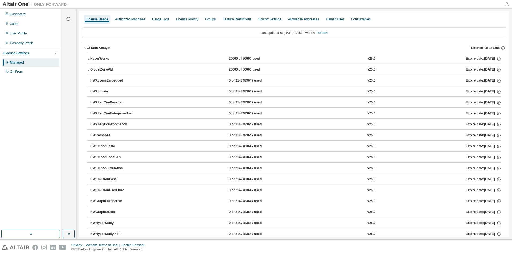
click at [92, 58] on div "HyperWorks" at bounding box center [114, 58] width 48 height 5
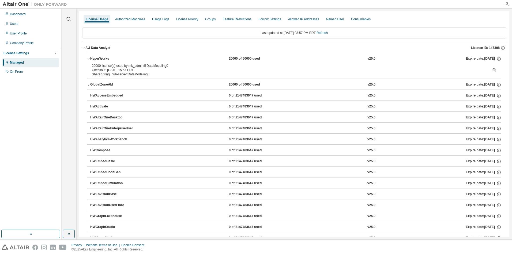
click at [105, 85] on div "GlobalZoneAM" at bounding box center [114, 84] width 48 height 5
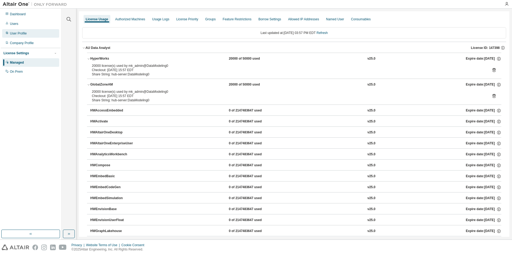
click at [20, 33] on div "User Profile" at bounding box center [18, 33] width 17 height 4
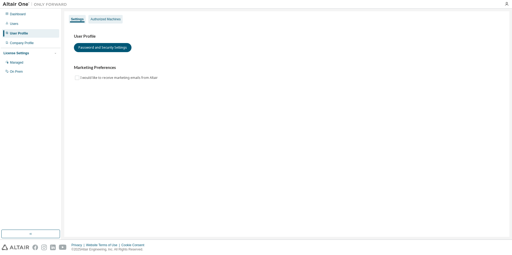
click at [104, 15] on div "Authorized Machines" at bounding box center [105, 19] width 34 height 9
click at [109, 21] on div "Authorized Machines" at bounding box center [105, 19] width 30 height 4
